Goal: Transaction & Acquisition: Subscribe to service/newsletter

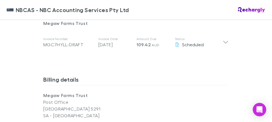
scroll to position [326, 0]
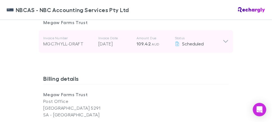
click at [225, 42] on icon at bounding box center [226, 41] width 5 height 3
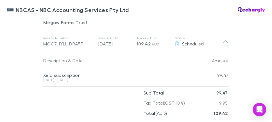
click at [247, 46] on div "NBCAS - NBC Accounting Services Pty Ltd NBCAS - NBC Accounting Services Pty Ltd…" at bounding box center [136, 61] width 272 height 122
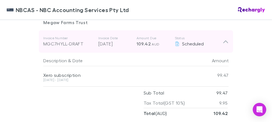
click at [224, 40] on icon at bounding box center [226, 41] width 6 height 7
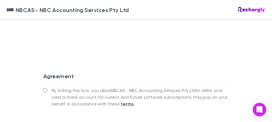
scroll to position [552, 0]
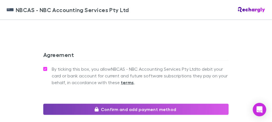
click at [130, 109] on button "Confirm and add payment method" at bounding box center [136, 109] width 186 height 11
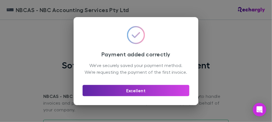
click at [225, 54] on div "Payment added correctly We've securely saved your payment method. We're request…" at bounding box center [136, 61] width 272 height 122
